Goal: Find specific page/section: Find specific page/section

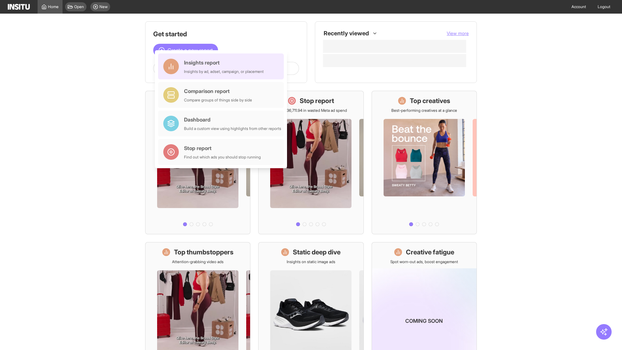
click at [222, 66] on div "Insights report Insights by ad, adset, campaign, or placement" at bounding box center [224, 67] width 80 height 16
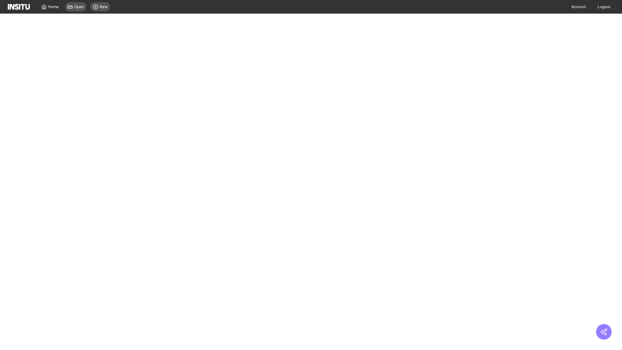
select select "**"
